Goal: Information Seeking & Learning: Learn about a topic

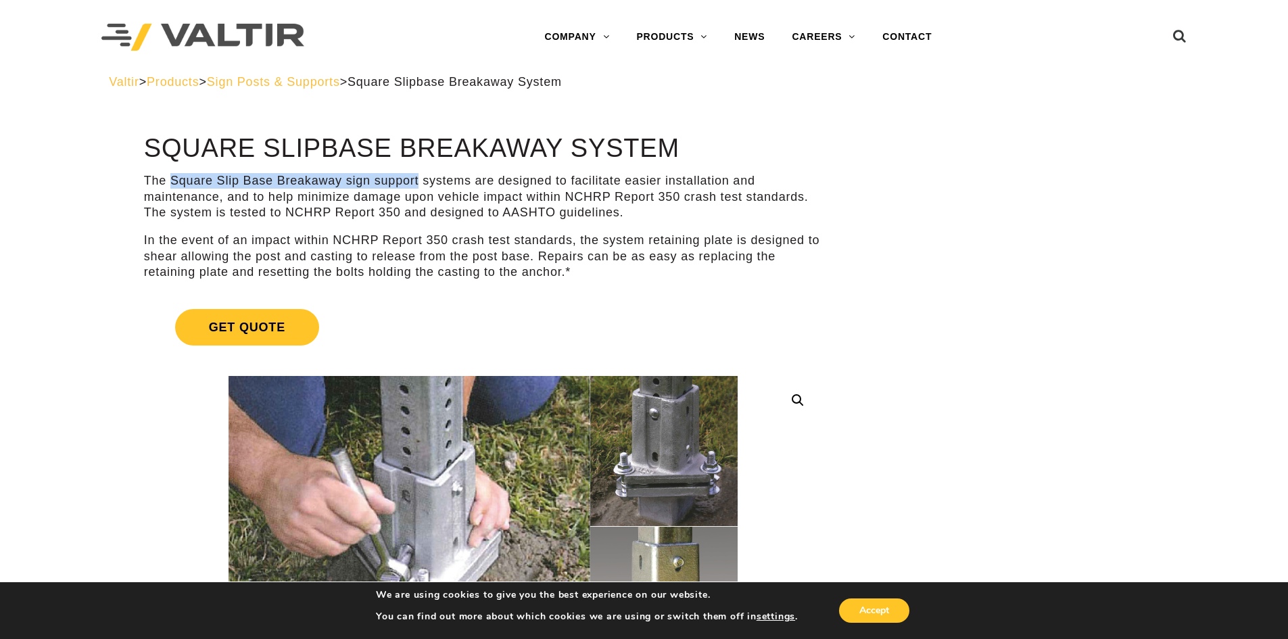
drag, startPoint x: 173, startPoint y: 179, endPoint x: 421, endPoint y: 183, distance: 247.5
click at [421, 183] on p "The Square Slip Base Breakaway sign support systems are designed to facilitate …" at bounding box center [483, 196] width 678 height 47
copy p "Square Slip Base Breakaway sign support"
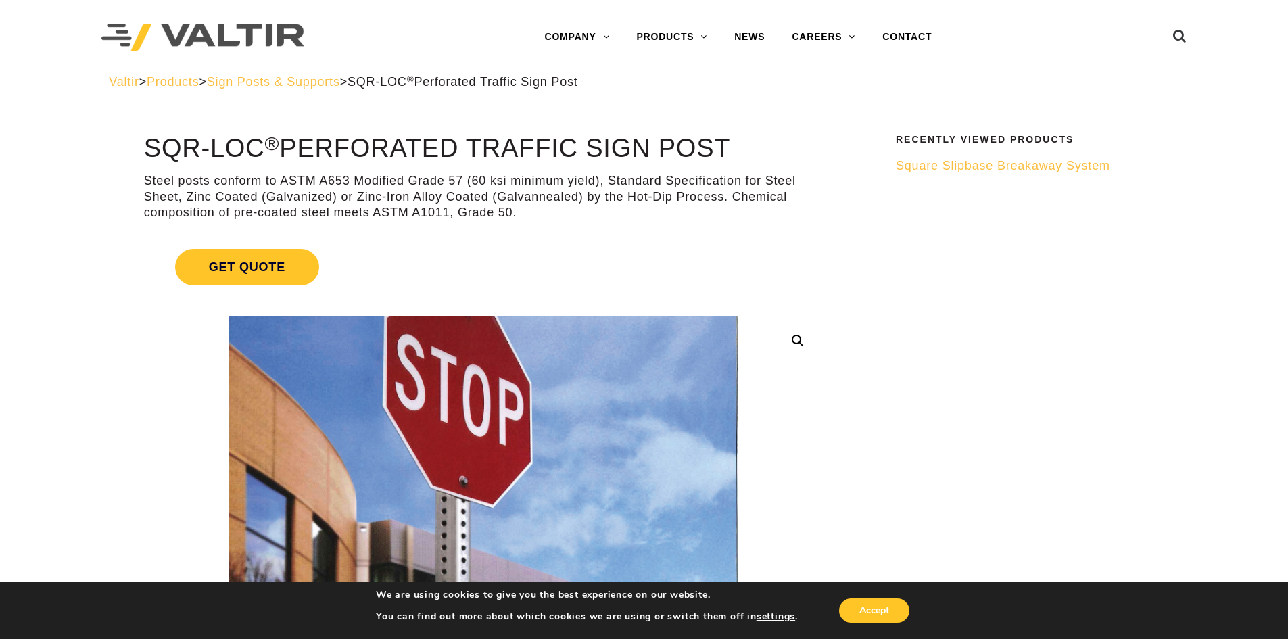
click at [988, 166] on span "Square Slipbase Breakaway System" at bounding box center [1003, 166] width 214 height 14
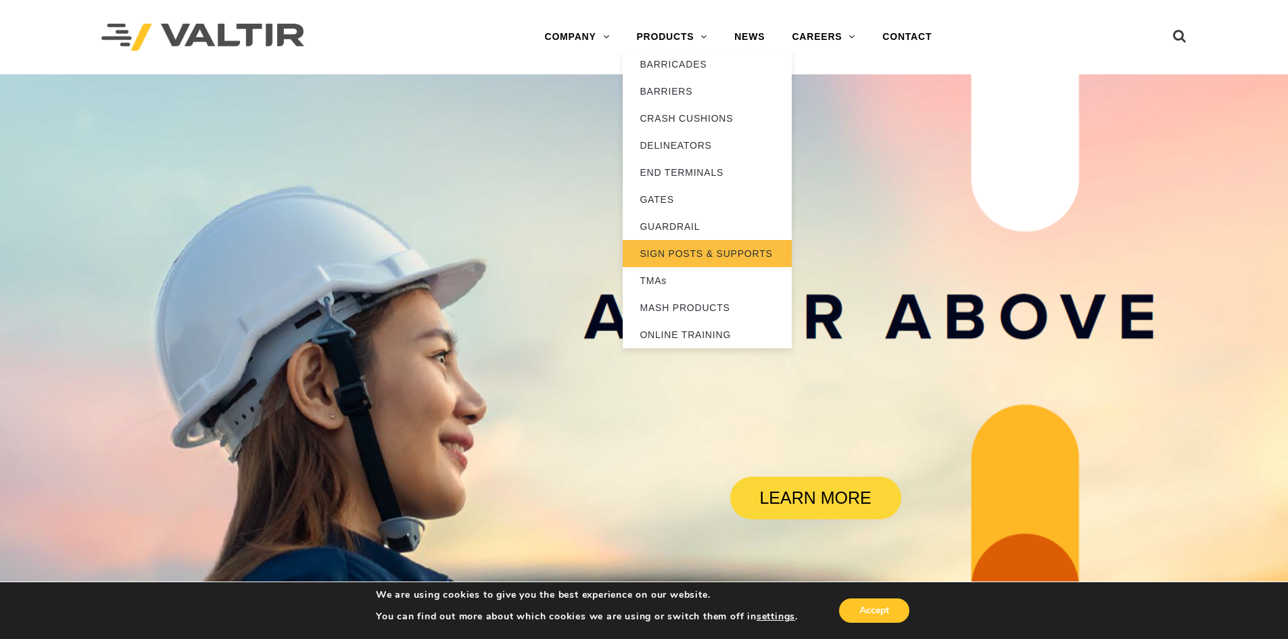
click at [686, 251] on link "SIGN POSTS & SUPPORTS" at bounding box center [707, 253] width 169 height 27
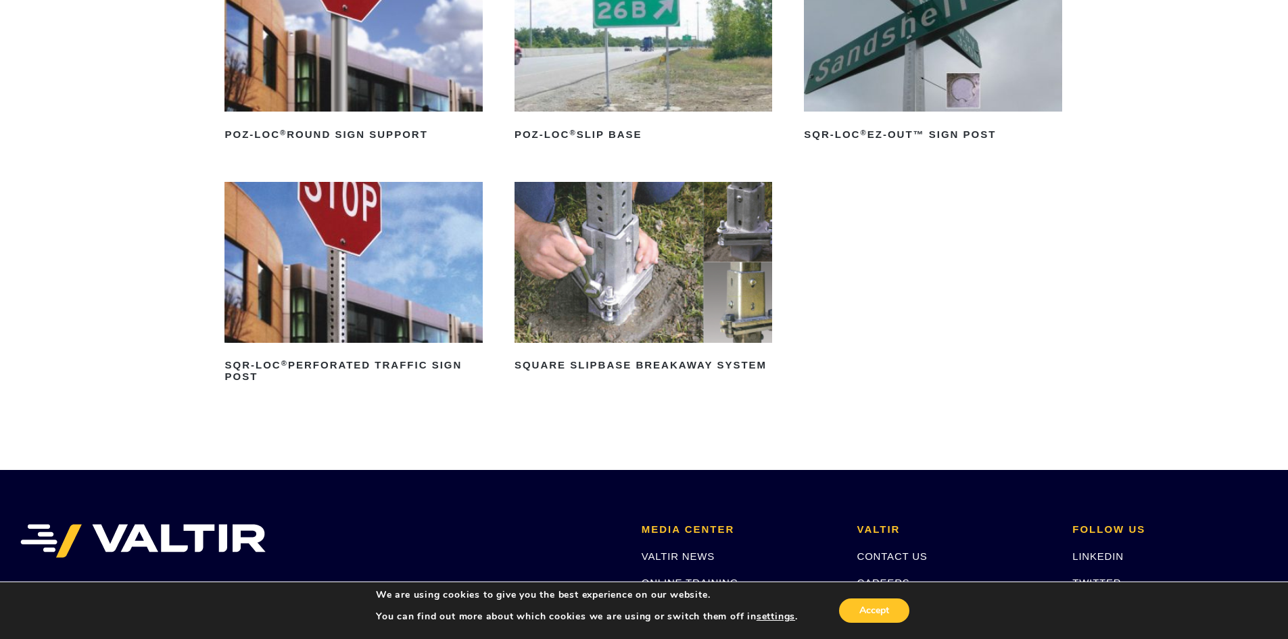
scroll to position [135, 0]
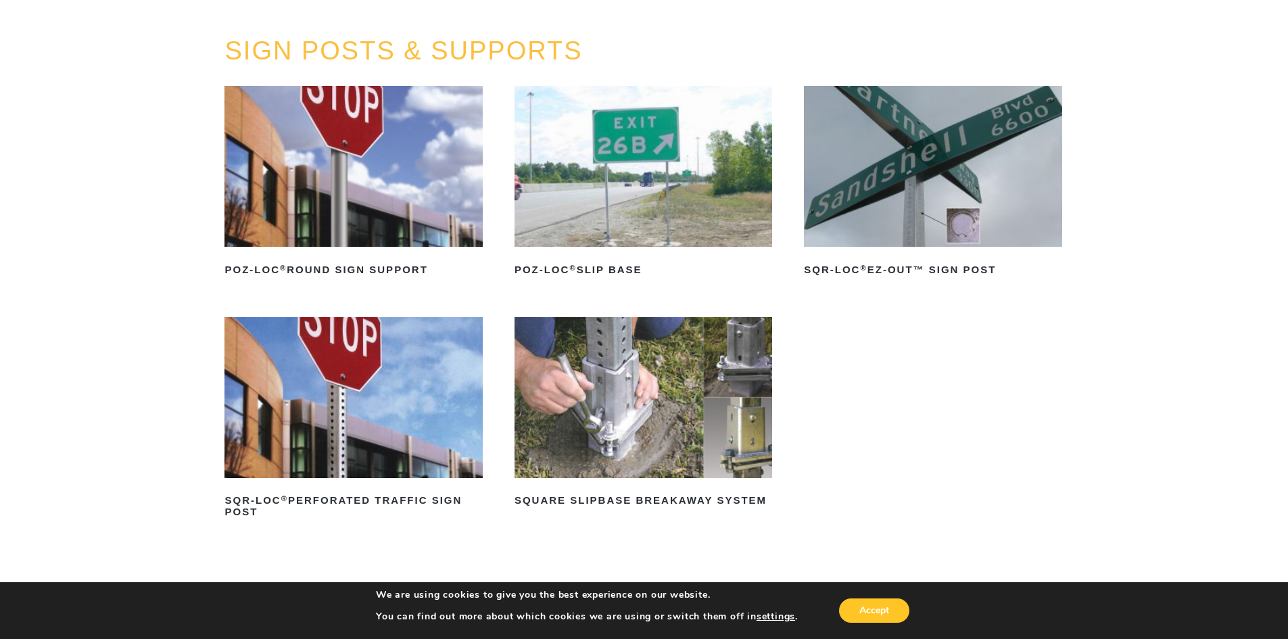
click at [600, 210] on img at bounding box center [644, 166] width 258 height 161
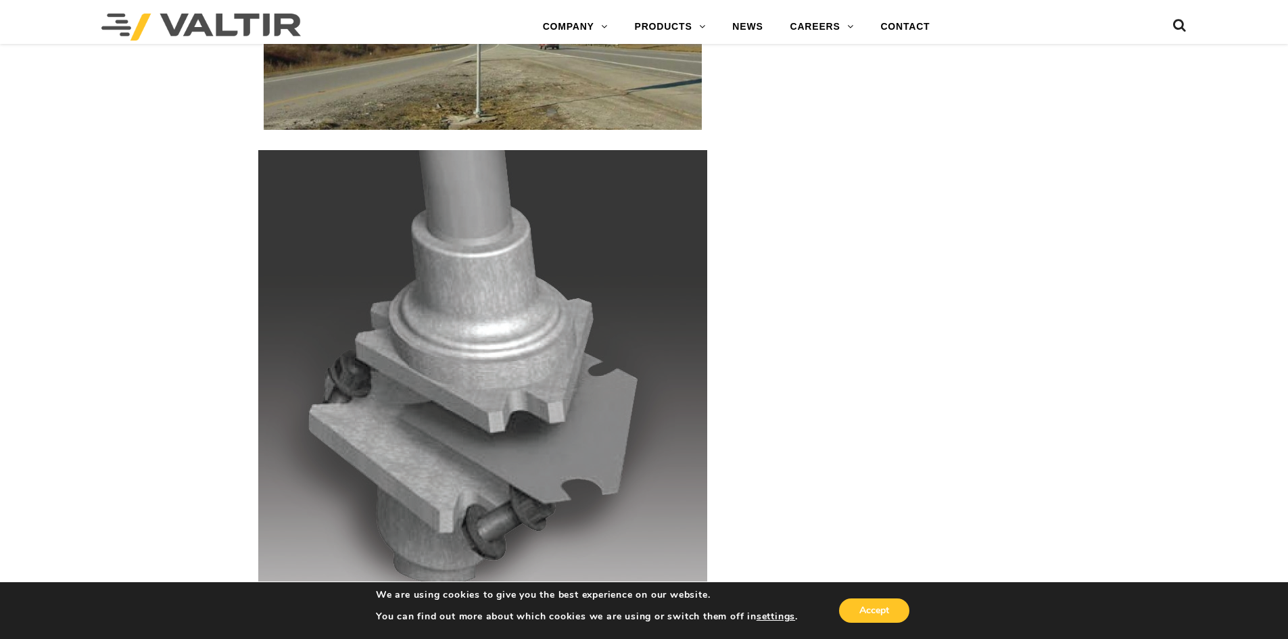
scroll to position [2907, 0]
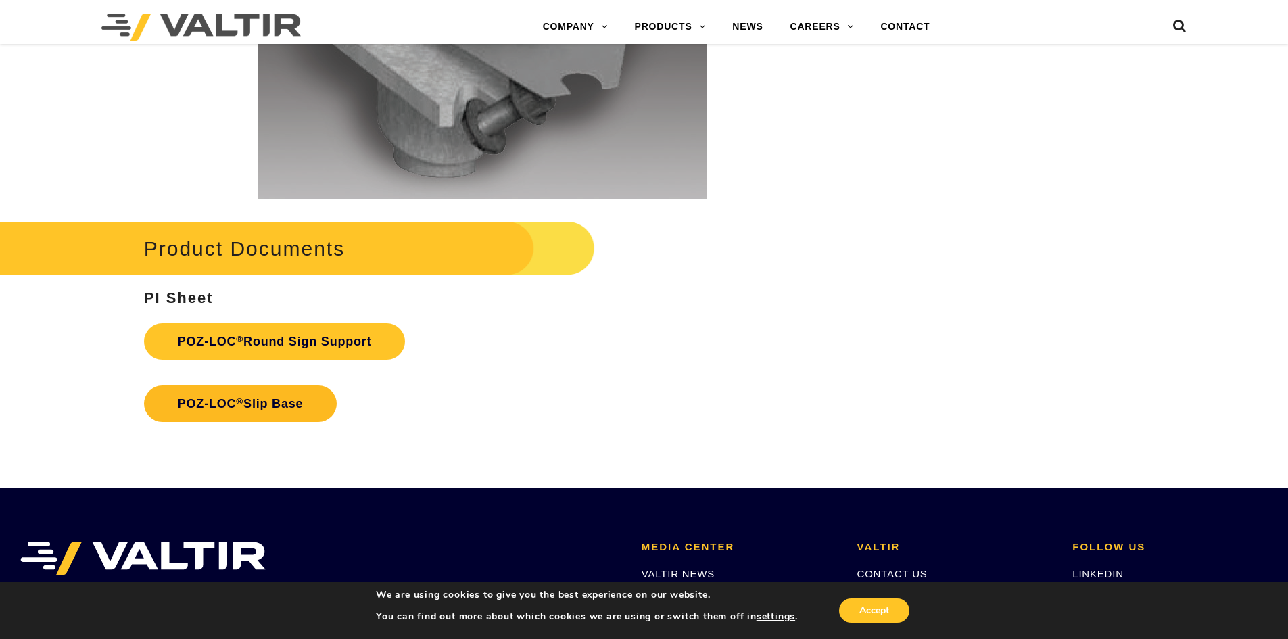
click at [262, 406] on link "POZ-LOC ® Slip Base" at bounding box center [240, 403] width 193 height 37
